Goal: Transaction & Acquisition: Purchase product/service

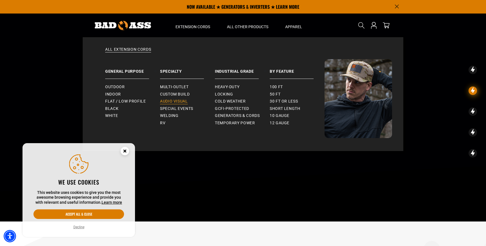
click at [175, 100] on span "Audio Visual" at bounding box center [174, 101] width 28 height 5
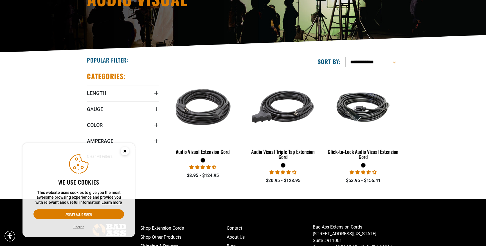
scroll to position [98, 0]
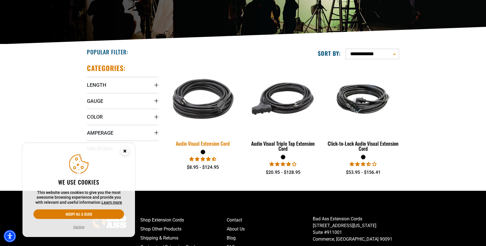
click at [208, 117] on img at bounding box center [203, 99] width 79 height 72
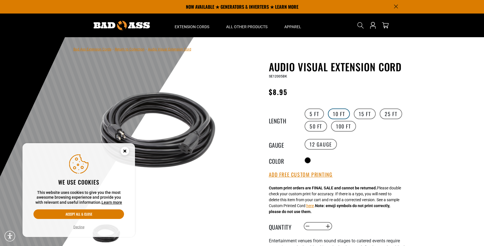
click at [339, 115] on label "10 FT" at bounding box center [339, 113] width 22 height 11
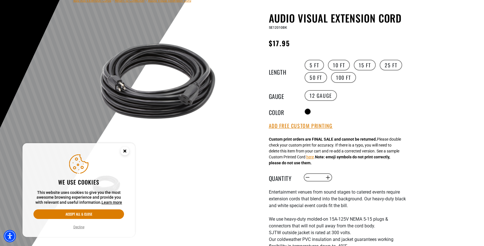
scroll to position [65, 0]
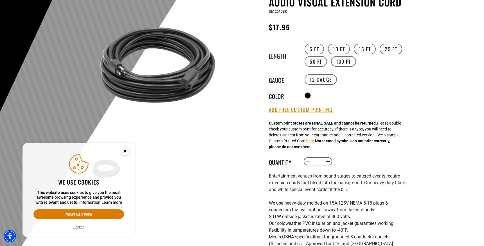
drag, startPoint x: 321, startPoint y: 162, endPoint x: 309, endPoint y: 162, distance: 11.8
click at [309, 162] on quantity-input "Decrease quantity for Audio Visual Extension Cord * Increase quantity for Audio…" at bounding box center [318, 161] width 30 height 10
type input "**"
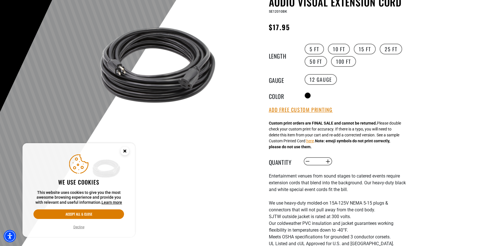
click at [367, 158] on div "Decrease quantity for Audio Visual Extension Cord ** Increase quantity for Audi…" at bounding box center [360, 161] width 115 height 10
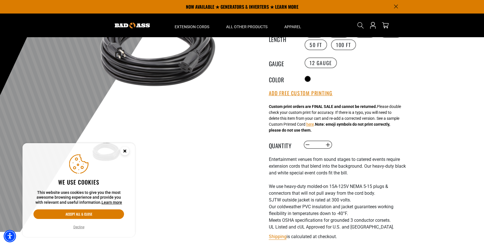
scroll to position [79, 0]
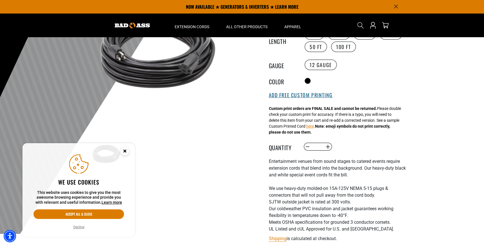
click at [321, 98] on button "Add Free Custom Printing" at bounding box center [301, 95] width 64 height 6
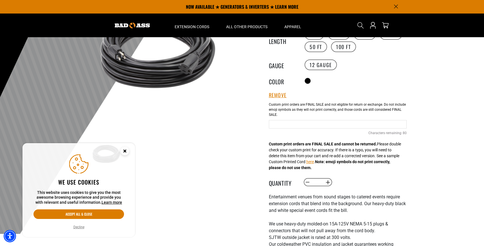
click at [311, 124] on input "Text field" at bounding box center [338, 124] width 138 height 8
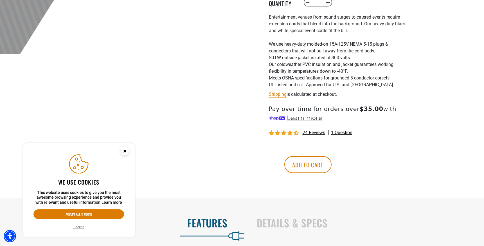
scroll to position [265, 0]
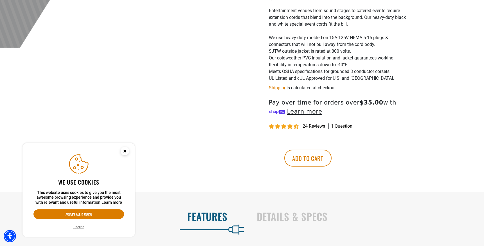
type input "**********"
click at [332, 160] on button "Add to cart" at bounding box center [307, 157] width 47 height 17
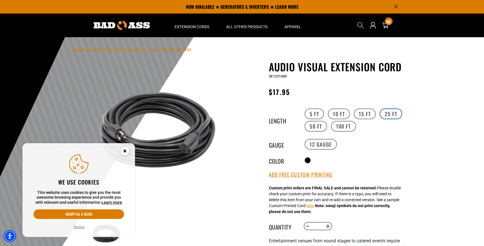
click at [393, 113] on label "25 FT" at bounding box center [391, 113] width 23 height 11
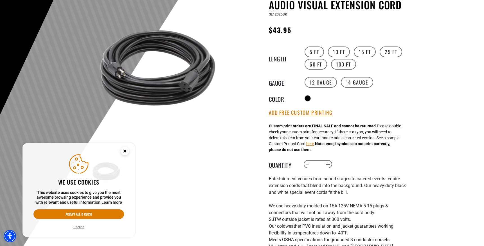
scroll to position [64, 0]
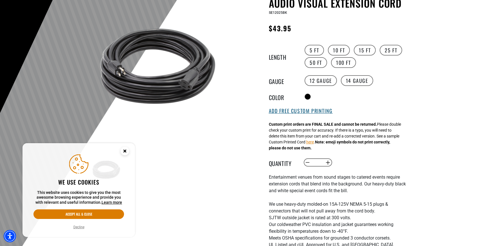
click at [307, 112] on button "Add Free Custom Printing" at bounding box center [301, 111] width 64 height 6
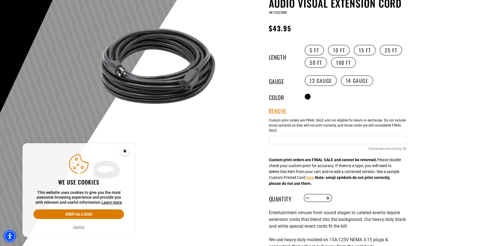
click at [301, 140] on input "Text field" at bounding box center [338, 140] width 138 height 8
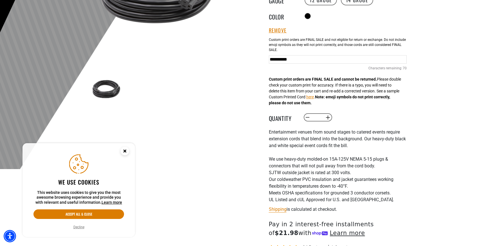
scroll to position [145, 0]
type input "**********"
drag, startPoint x: 320, startPoint y: 117, endPoint x: 313, endPoint y: 117, distance: 7.3
click at [313, 117] on input "*" at bounding box center [318, 117] width 12 height 10
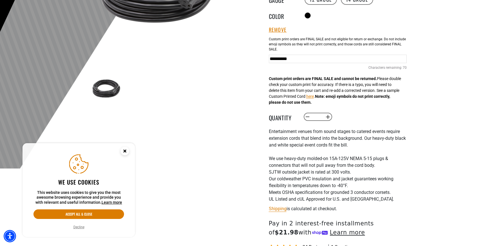
type input "*"
type input "**"
click at [346, 142] on div "Entertainment venues from sound stages to catered events require extension cord…" at bounding box center [338, 165] width 138 height 74
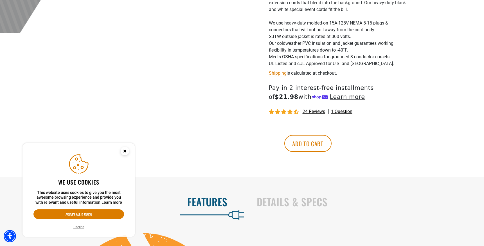
scroll to position [283, 0]
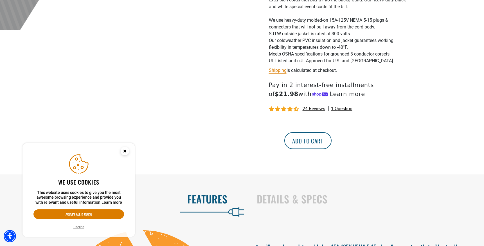
click at [332, 144] on button "Add to cart" at bounding box center [307, 140] width 47 height 17
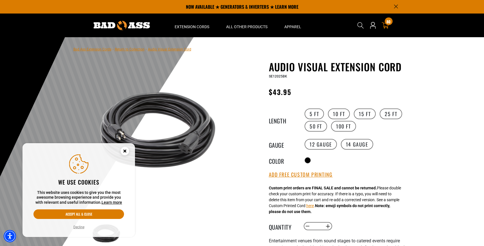
click at [385, 25] on icon at bounding box center [385, 25] width 7 height 7
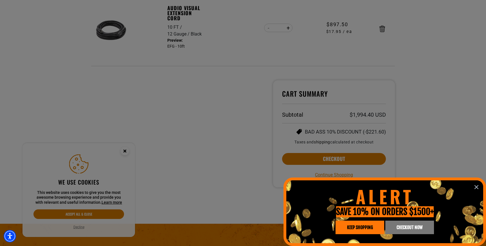
click at [478, 185] on icon "information" at bounding box center [476, 186] width 7 height 7
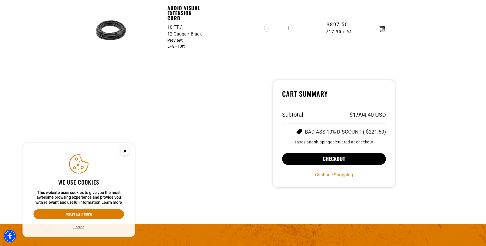
click at [340, 159] on button "Checkout" at bounding box center [334, 159] width 104 height 12
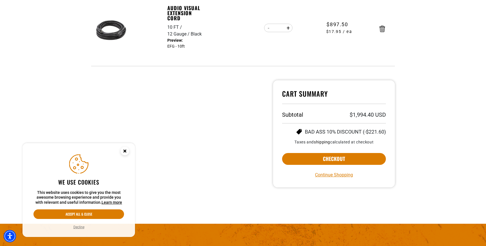
click at [126, 151] on circle "Close this option" at bounding box center [125, 151] width 8 height 8
